Goal: Task Accomplishment & Management: Use online tool/utility

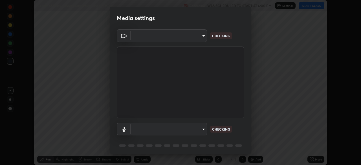
scroll to position [165, 361]
type input "fd1e0e9fb6796a04ad4a99ead98f311cbd7020853df89eb6f401102021a4f159"
click at [144, 130] on body "Erase all Center of Mass, Linear Momentum and Collision Recording WAS SCHEDULED…" at bounding box center [180, 82] width 361 height 165
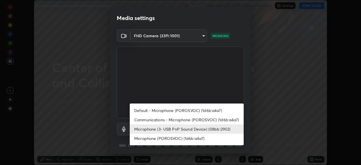
click at [143, 120] on li "Communications - Microphone (POROSVOC) (1d6b:a4a7)" at bounding box center [187, 119] width 114 height 9
type input "communications"
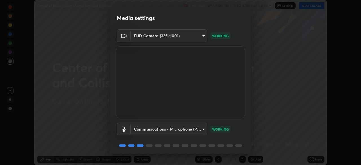
scroll to position [20, 0]
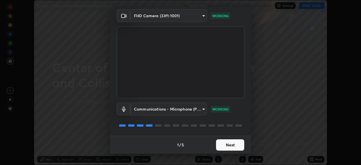
click at [227, 142] on button "Next" at bounding box center [230, 144] width 28 height 11
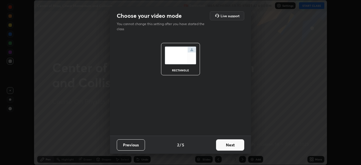
scroll to position [0, 0]
click at [229, 145] on button "Next" at bounding box center [230, 144] width 28 height 11
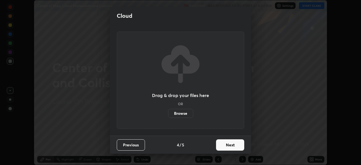
click at [230, 147] on button "Next" at bounding box center [230, 144] width 28 height 11
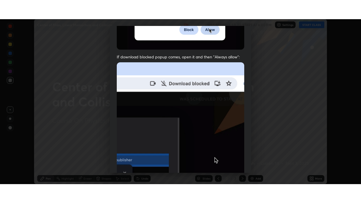
scroll to position [135, 0]
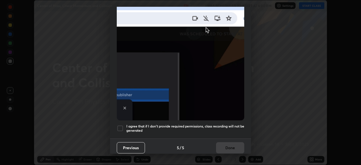
click at [221, 126] on h5 "I agree that if I don't provide required permissions, class recording will not …" at bounding box center [185, 128] width 118 height 9
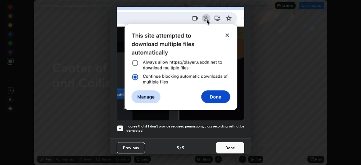
click at [229, 145] on button "Done" at bounding box center [230, 147] width 28 height 11
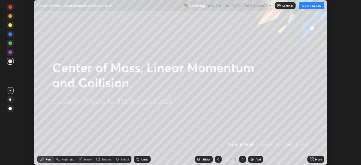
click at [309, 6] on button "START CLASS" at bounding box center [311, 5] width 25 height 7
click at [311, 159] on icon at bounding box center [311, 159] width 5 height 5
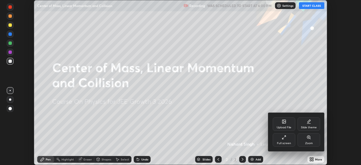
click at [289, 138] on div "Full screen" at bounding box center [284, 140] width 23 height 14
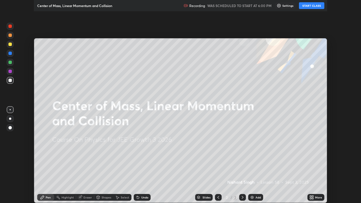
scroll to position [203, 361]
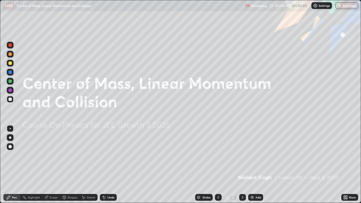
click at [256, 165] on div "Add" at bounding box center [258, 197] width 5 height 3
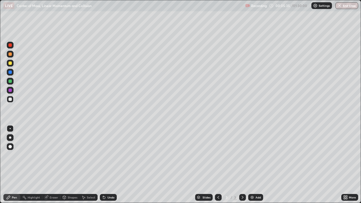
click at [242, 165] on icon at bounding box center [242, 197] width 5 height 5
click at [251, 165] on img at bounding box center [252, 197] width 5 height 5
click at [112, 165] on div "Undo" at bounding box center [110, 197] width 7 height 3
click at [114, 165] on div "Undo" at bounding box center [108, 197] width 17 height 7
click at [242, 165] on icon at bounding box center [242, 197] width 5 height 5
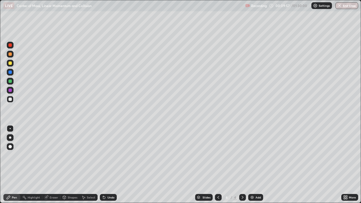
click at [254, 165] on img at bounding box center [252, 197] width 5 height 5
click at [243, 165] on icon at bounding box center [242, 197] width 5 height 5
click at [255, 165] on div "Add" at bounding box center [255, 197] width 15 height 7
click at [241, 165] on icon at bounding box center [242, 197] width 5 height 5
click at [255, 165] on div "Add" at bounding box center [255, 197] width 15 height 7
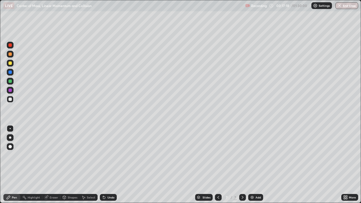
click at [8, 63] on div at bounding box center [9, 62] width 3 height 3
click at [241, 165] on icon at bounding box center [242, 197] width 5 height 5
click at [255, 165] on div "Add" at bounding box center [255, 197] width 15 height 7
click at [11, 100] on div at bounding box center [9, 99] width 3 height 3
click at [104, 165] on icon at bounding box center [104, 197] width 5 height 5
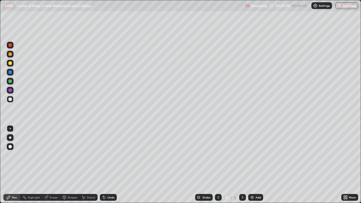
click at [9, 63] on div at bounding box center [9, 62] width 3 height 3
click at [242, 165] on icon at bounding box center [242, 197] width 5 height 5
click at [254, 165] on img at bounding box center [252, 197] width 5 height 5
click at [10, 100] on div at bounding box center [9, 99] width 3 height 3
click at [11, 64] on div at bounding box center [9, 62] width 3 height 3
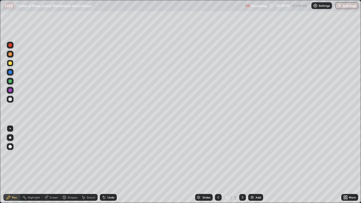
click at [10, 81] on div at bounding box center [9, 81] width 3 height 3
click at [110, 165] on div "Undo" at bounding box center [110, 197] width 7 height 3
click at [109, 165] on div "Undo" at bounding box center [110, 197] width 7 height 3
click at [107, 165] on div "Undo" at bounding box center [110, 197] width 7 height 3
click at [10, 99] on div at bounding box center [9, 99] width 3 height 3
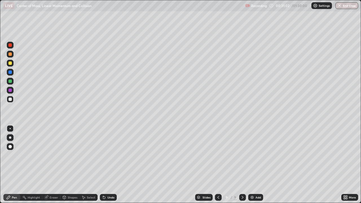
click at [107, 165] on div "Undo" at bounding box center [110, 197] width 7 height 3
click at [10, 100] on div at bounding box center [9, 99] width 3 height 3
click at [243, 165] on icon at bounding box center [242, 197] width 5 height 5
click at [254, 165] on img at bounding box center [252, 197] width 5 height 5
click at [10, 99] on div at bounding box center [9, 99] width 3 height 3
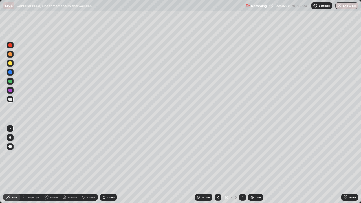
click at [10, 64] on div at bounding box center [9, 62] width 3 height 3
click at [9, 55] on div at bounding box center [9, 53] width 3 height 3
click at [109, 165] on div "Undo" at bounding box center [110, 197] width 7 height 3
click at [241, 165] on icon at bounding box center [242, 197] width 5 height 5
click at [254, 165] on div "Add" at bounding box center [255, 197] width 15 height 7
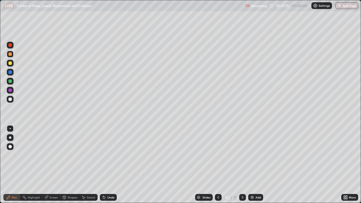
click at [10, 82] on div at bounding box center [9, 81] width 3 height 3
click at [12, 74] on div at bounding box center [10, 72] width 7 height 7
click at [11, 64] on div at bounding box center [9, 62] width 3 height 3
click at [11, 54] on div at bounding box center [9, 53] width 3 height 3
click at [11, 99] on div at bounding box center [9, 99] width 3 height 3
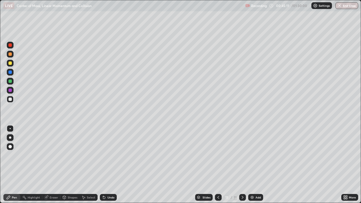
click at [10, 45] on div at bounding box center [9, 44] width 3 height 3
click at [11, 100] on div at bounding box center [9, 99] width 3 height 3
click at [11, 45] on div at bounding box center [9, 44] width 3 height 3
click at [242, 165] on icon at bounding box center [242, 197] width 5 height 5
click at [256, 165] on div "Add" at bounding box center [258, 197] width 5 height 3
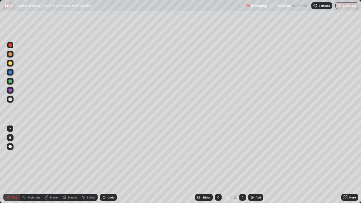
click at [11, 99] on div at bounding box center [9, 99] width 3 height 3
click at [10, 56] on div at bounding box center [9, 53] width 3 height 3
click at [10, 81] on div at bounding box center [9, 81] width 3 height 3
click at [10, 54] on div at bounding box center [9, 53] width 3 height 3
click at [9, 100] on div at bounding box center [9, 99] width 3 height 3
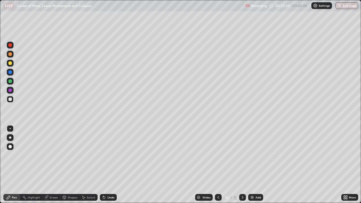
click at [243, 165] on div at bounding box center [242, 197] width 7 height 7
click at [256, 165] on div "Add" at bounding box center [255, 197] width 15 height 7
click at [10, 64] on div at bounding box center [9, 62] width 3 height 3
click at [10, 55] on div at bounding box center [9, 53] width 3 height 3
click at [10, 71] on div at bounding box center [9, 72] width 3 height 3
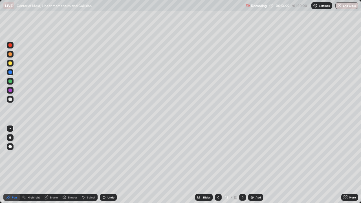
click at [12, 82] on div at bounding box center [9, 81] width 3 height 3
click at [11, 99] on div at bounding box center [9, 99] width 3 height 3
click at [12, 56] on div at bounding box center [10, 54] width 7 height 7
click at [242, 165] on icon at bounding box center [242, 197] width 5 height 5
click at [254, 165] on div "Add" at bounding box center [255, 197] width 15 height 7
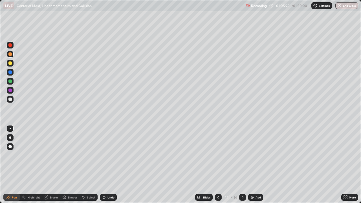
click at [12, 101] on div at bounding box center [10, 99] width 7 height 7
click at [10, 55] on div at bounding box center [9, 53] width 3 height 3
click at [13, 98] on div at bounding box center [10, 99] width 7 height 7
click at [12, 54] on div at bounding box center [10, 54] width 7 height 7
click at [9, 72] on div at bounding box center [9, 72] width 3 height 3
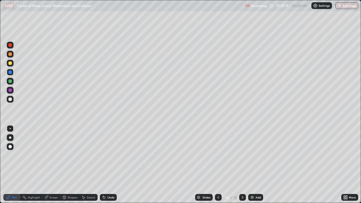
click at [10, 100] on div at bounding box center [9, 99] width 3 height 3
click at [10, 62] on div at bounding box center [9, 62] width 3 height 3
click at [255, 165] on div "Add" at bounding box center [255, 197] width 15 height 7
click at [218, 165] on icon at bounding box center [218, 197] width 5 height 5
click at [242, 165] on div at bounding box center [242, 197] width 7 height 7
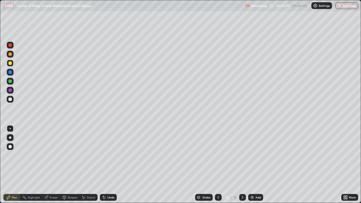
click at [218, 165] on icon at bounding box center [218, 197] width 5 height 5
click at [242, 165] on icon at bounding box center [242, 197] width 5 height 5
click at [256, 165] on div "Add" at bounding box center [258, 197] width 5 height 3
click at [10, 55] on div at bounding box center [9, 53] width 3 height 3
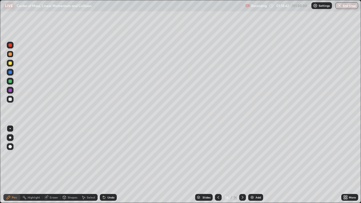
click at [242, 165] on icon at bounding box center [242, 197] width 5 height 5
click at [255, 165] on div "Add" at bounding box center [255, 197] width 15 height 7
click at [10, 99] on div at bounding box center [9, 99] width 3 height 3
click at [11, 63] on div at bounding box center [9, 62] width 3 height 3
click at [10, 99] on div at bounding box center [9, 99] width 3 height 3
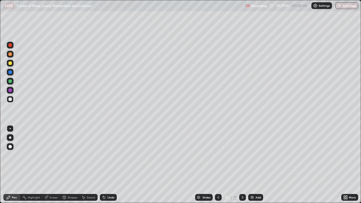
click at [10, 54] on div at bounding box center [9, 53] width 3 height 3
click at [9, 72] on div at bounding box center [9, 72] width 3 height 3
click at [108, 165] on div "Undo" at bounding box center [110, 197] width 7 height 3
click at [10, 98] on div at bounding box center [9, 99] width 3 height 3
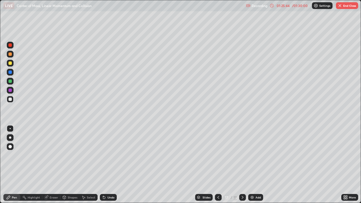
click at [109, 165] on div "Undo" at bounding box center [110, 197] width 7 height 3
click at [105, 165] on div "Undo" at bounding box center [108, 197] width 17 height 7
click at [103, 165] on icon at bounding box center [104, 198] width 2 height 2
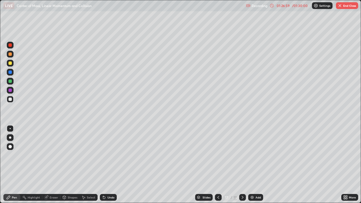
click at [107, 165] on div "Undo" at bounding box center [108, 197] width 17 height 7
click at [109, 165] on div "Undo" at bounding box center [110, 197] width 7 height 3
click at [345, 8] on button "End Class" at bounding box center [347, 5] width 22 height 7
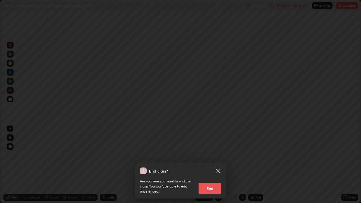
click at [205, 165] on button "End" at bounding box center [210, 188] width 23 height 11
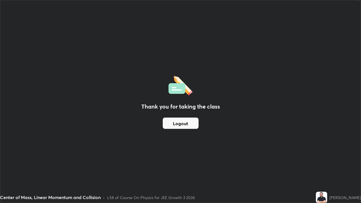
click at [186, 125] on button "Logout" at bounding box center [181, 123] width 36 height 11
